Goal: Information Seeking & Learning: Learn about a topic

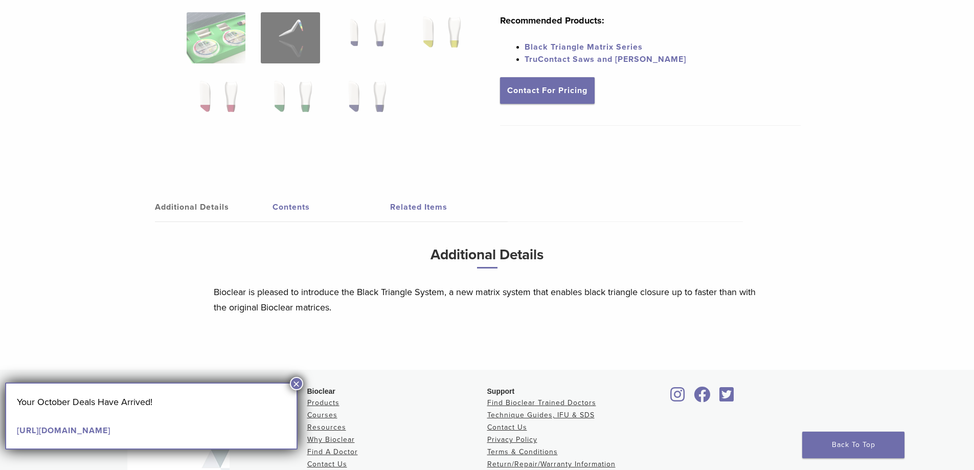
scroll to position [119, 0]
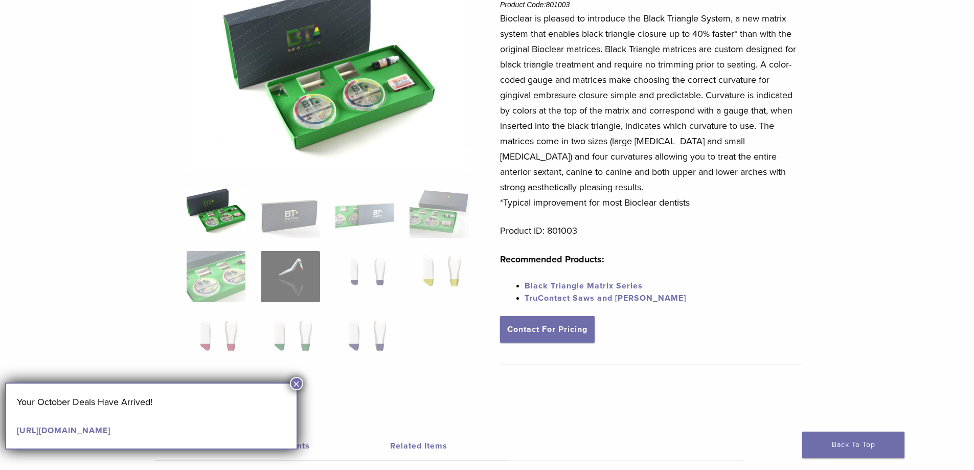
click at [296, 383] on button "×" at bounding box center [296, 383] width 13 height 13
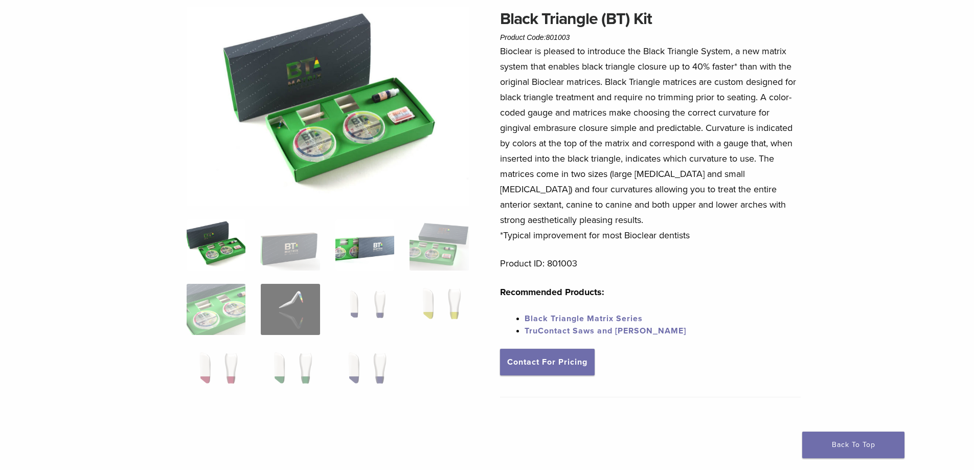
scroll to position [0, 0]
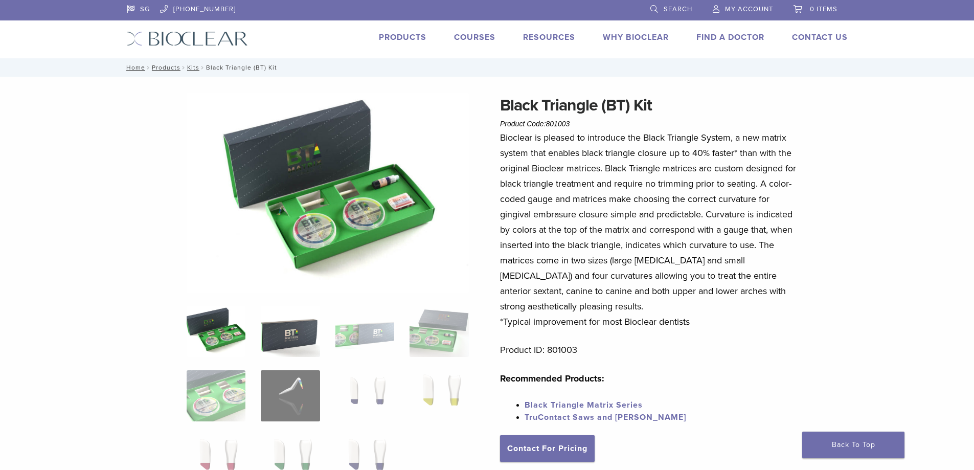
click at [302, 332] on img at bounding box center [290, 331] width 59 height 51
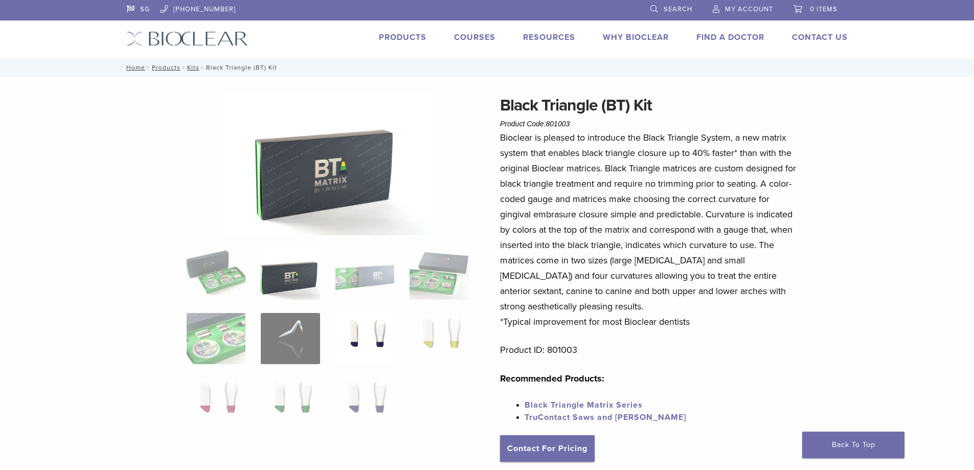
click at [370, 345] on img at bounding box center [364, 338] width 59 height 51
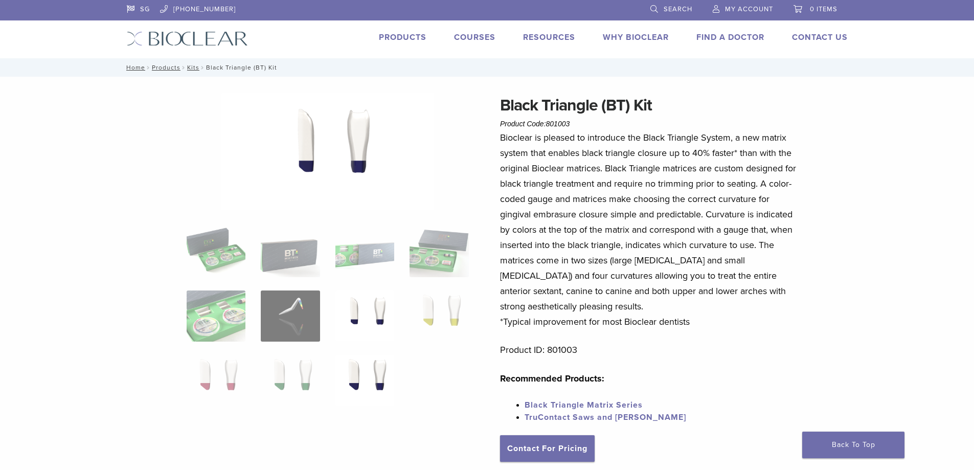
click at [378, 370] on img at bounding box center [364, 380] width 59 height 51
click at [392, 320] on img at bounding box center [364, 315] width 59 height 51
click at [426, 316] on img at bounding box center [439, 315] width 59 height 51
click at [342, 360] on img at bounding box center [364, 380] width 59 height 51
click at [316, 372] on img at bounding box center [290, 380] width 59 height 51
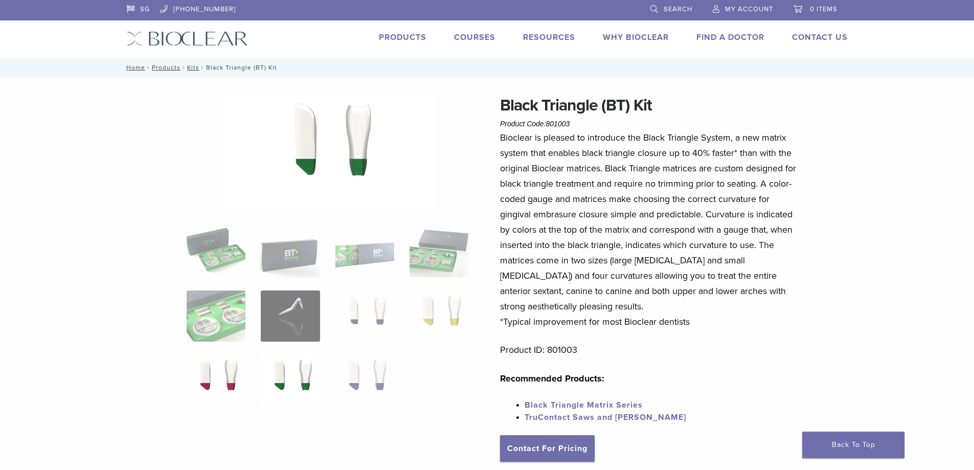
click at [241, 380] on img at bounding box center [216, 380] width 59 height 51
click at [224, 299] on img at bounding box center [216, 315] width 59 height 51
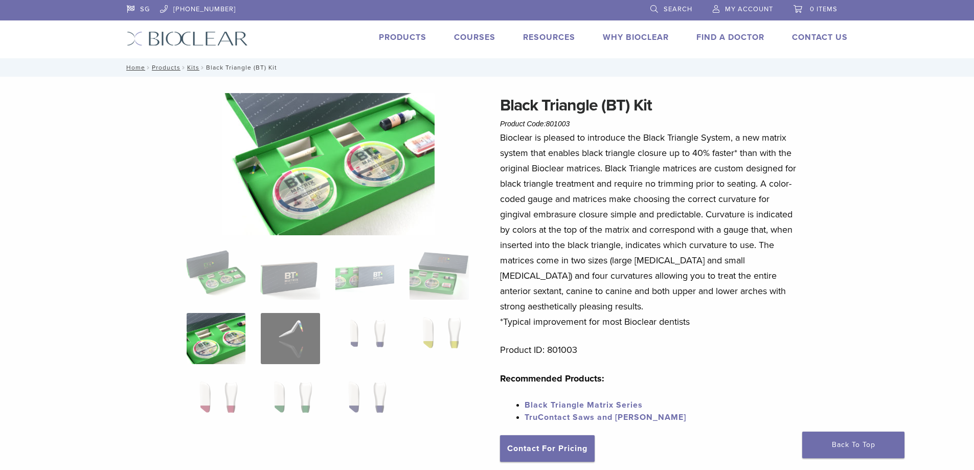
click at [267, 306] on ol at bounding box center [328, 344] width 298 height 193
click at [301, 297] on img at bounding box center [290, 273] width 59 height 51
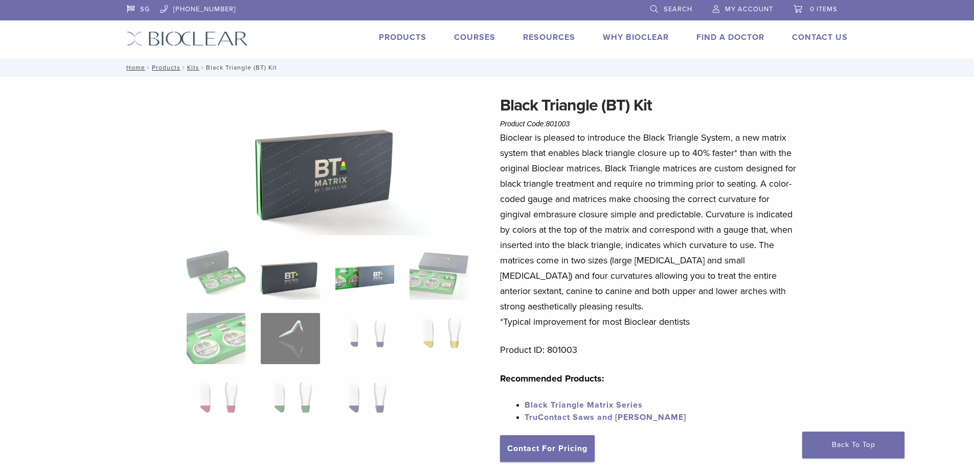
click at [369, 290] on img at bounding box center [364, 273] width 59 height 51
